Goal: Navigation & Orientation: Understand site structure

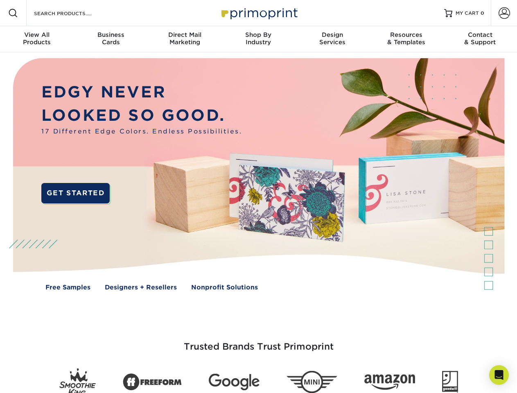
click at [258, 197] on img at bounding box center [258, 180] width 512 height 256
click at [13, 13] on span at bounding box center [13, 13] width 10 height 10
click at [504, 13] on span at bounding box center [504, 12] width 11 height 11
click at [37, 39] on div "View All Products" at bounding box center [37, 38] width 74 height 15
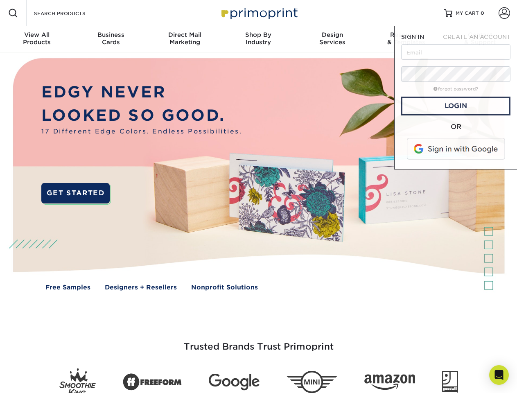
click at [111, 39] on div "Business Cards" at bounding box center [111, 38] width 74 height 15
click at [185, 39] on div "Direct Mail Marketing" at bounding box center [185, 38] width 74 height 15
click at [258, 39] on div "Shop By Industry" at bounding box center [259, 38] width 74 height 15
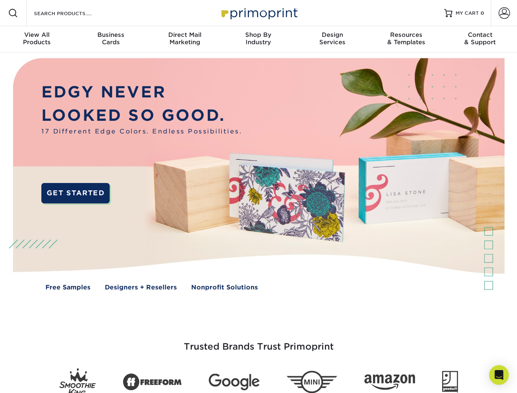
click at [333, 39] on div "Design Services" at bounding box center [333, 38] width 74 height 15
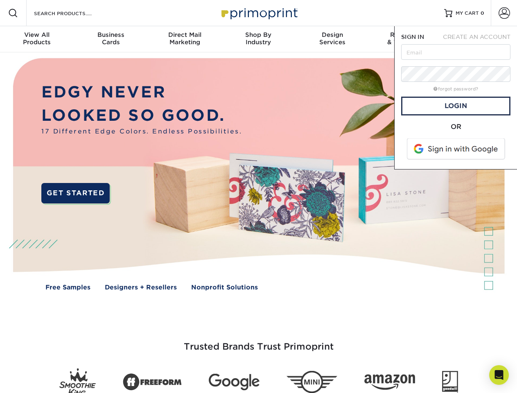
click at [406, 39] on span "SIGN IN" at bounding box center [412, 37] width 23 height 7
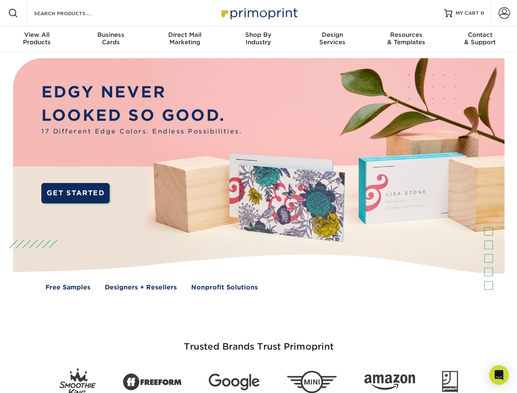
click at [480, 39] on div "Contact & Support" at bounding box center [480, 38] width 74 height 15
